Goal: Navigation & Orientation: Find specific page/section

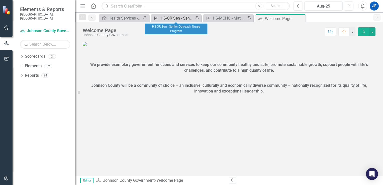
click at [182, 20] on div "HS-OR Sen - Senior Outreach Nurse Program" at bounding box center [177, 18] width 33 height 6
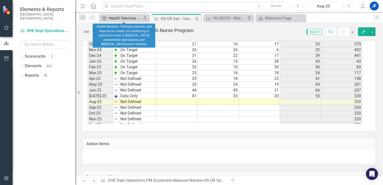
click at [118, 20] on div "Health Services - Promote, educate, and improve the health and well-being of pa…" at bounding box center [125, 18] width 33 height 6
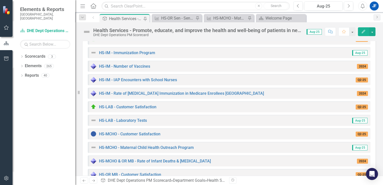
scroll to position [410, 0]
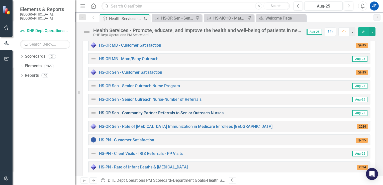
click at [145, 112] on link "HS-OR Sen - Community Partner Referrals to Senior Outreach Nurses" at bounding box center [161, 113] width 125 height 5
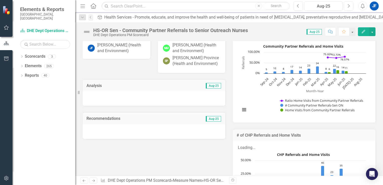
scroll to position [45, 0]
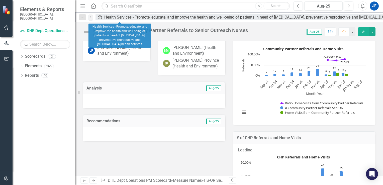
click at [117, 18] on div "Health Services - Promote, educate, and improve the health and well-being of pa…" at bounding box center [261, 17] width 315 height 6
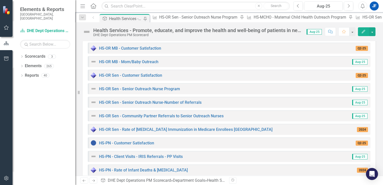
scroll to position [411, 0]
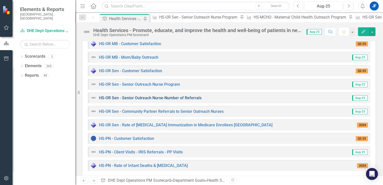
click at [156, 98] on link "HS-OR Sen - Senior Outreach Nurse-Number of Referrals" at bounding box center [150, 98] width 103 height 5
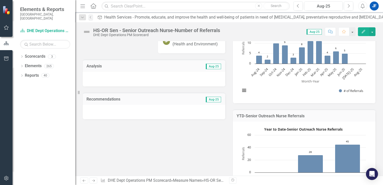
scroll to position [133, 0]
